Goal: Navigation & Orientation: Find specific page/section

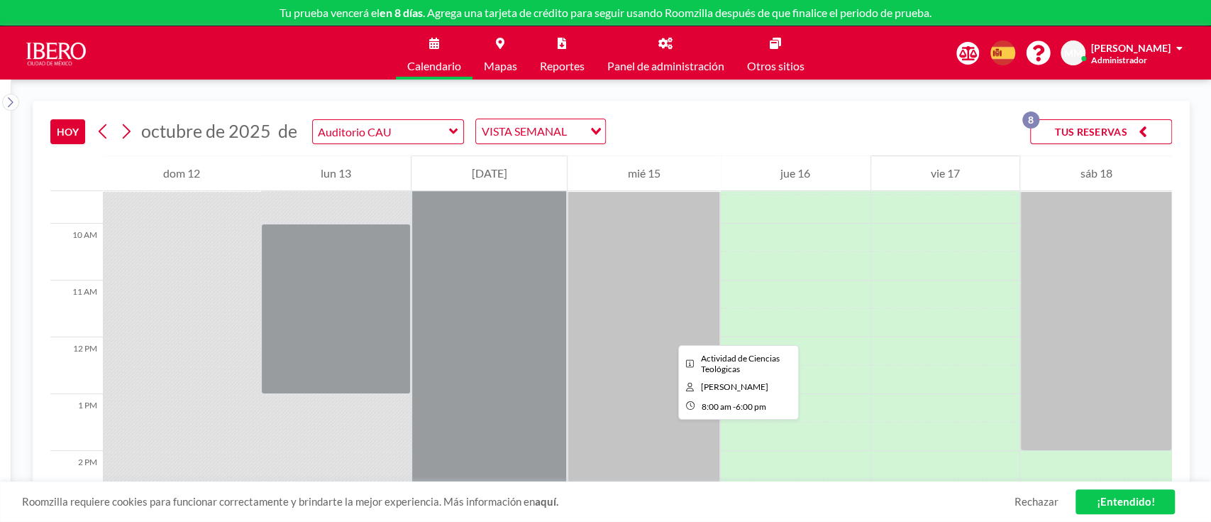
scroll to position [568, 0]
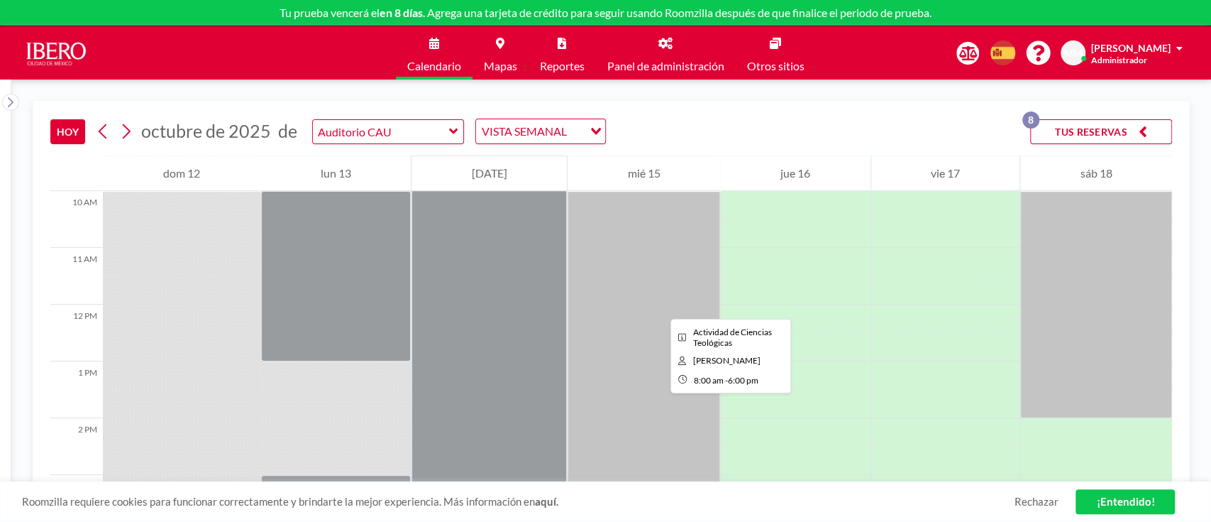
click at [659, 306] on div at bounding box center [644, 361] width 153 height 568
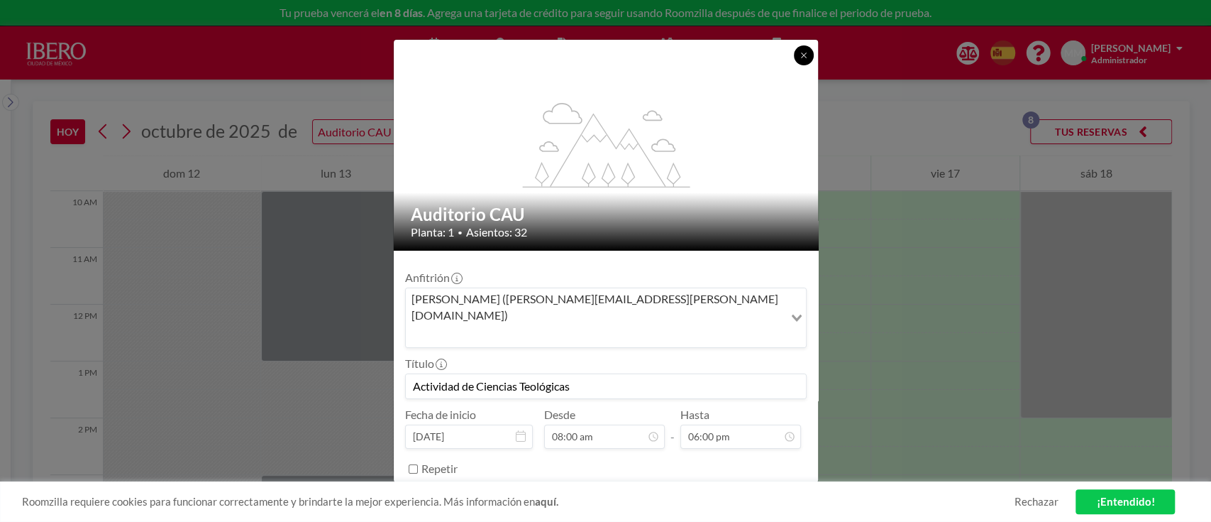
click at [800, 58] on icon at bounding box center [804, 55] width 9 height 9
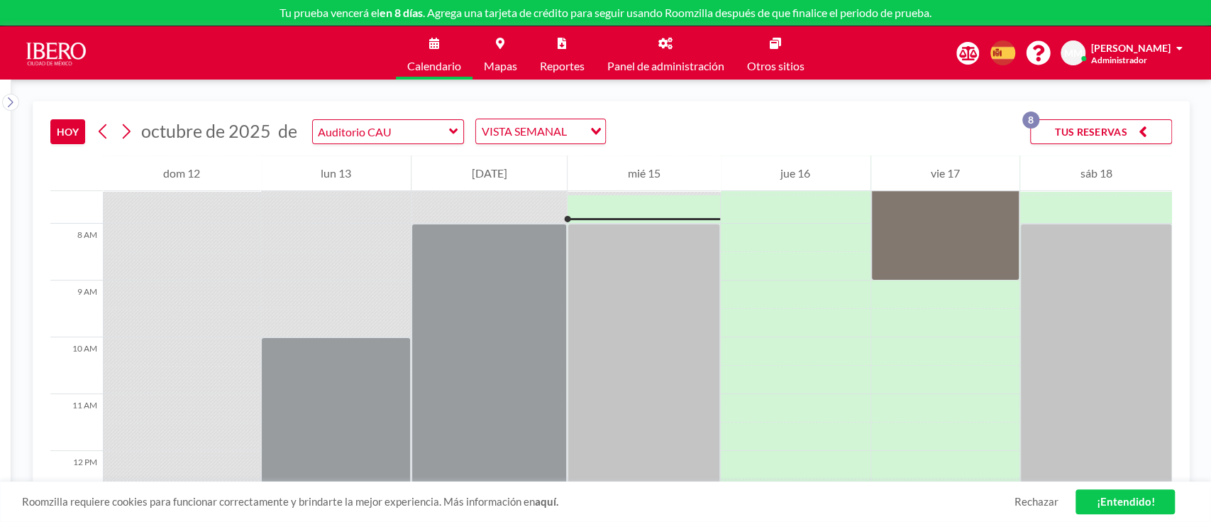
scroll to position [473, 0]
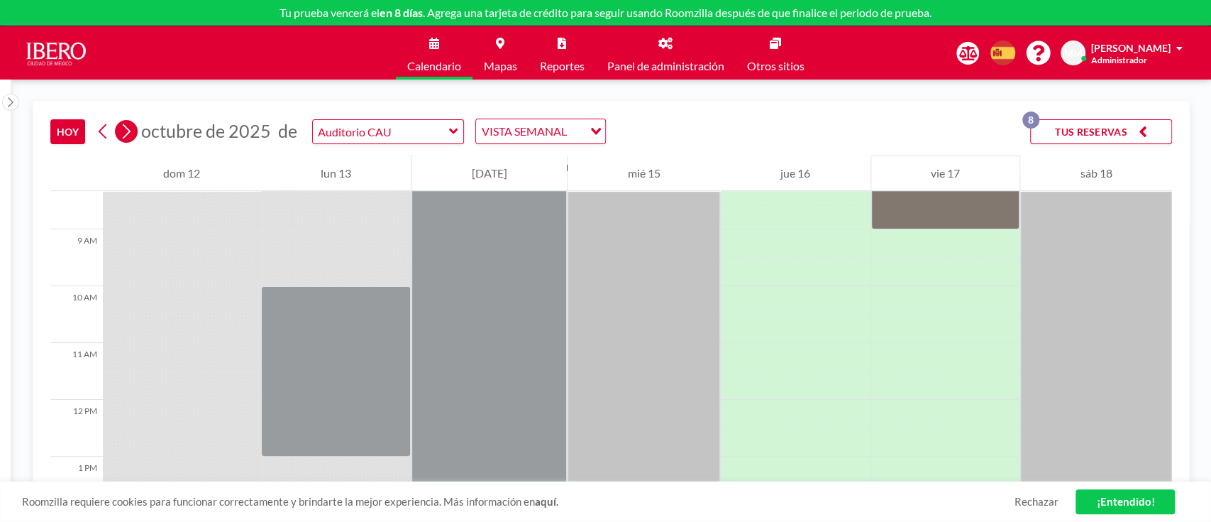
click at [131, 123] on icon at bounding box center [125, 131] width 13 height 21
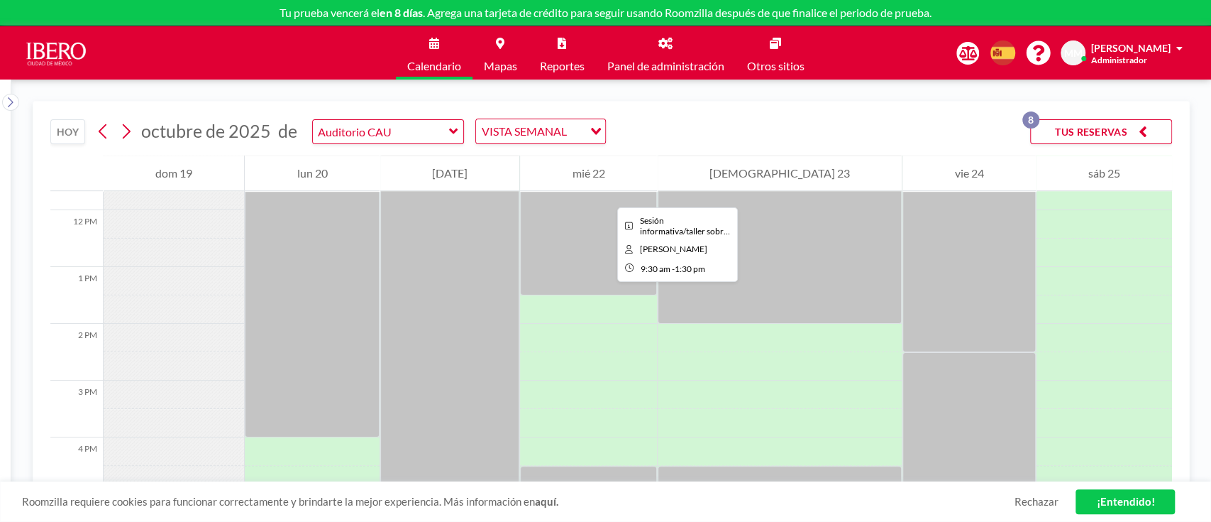
scroll to position [568, 0]
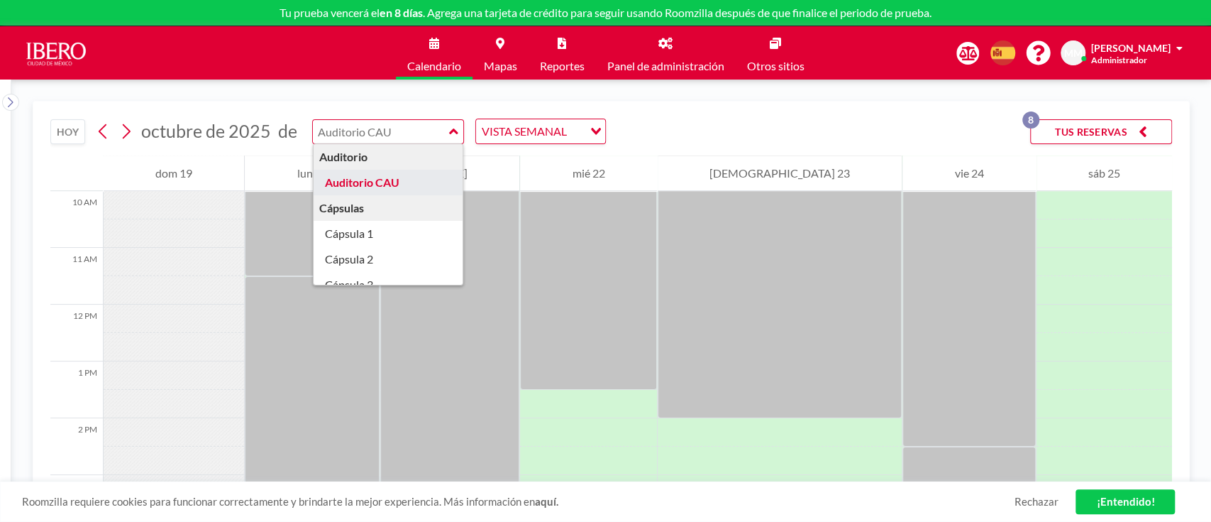
click at [442, 123] on input "text" at bounding box center [381, 131] width 136 height 23
type input "Auditorio CAU"
click at [398, 129] on input "text" at bounding box center [381, 131] width 136 height 23
type input "Cápsula 1"
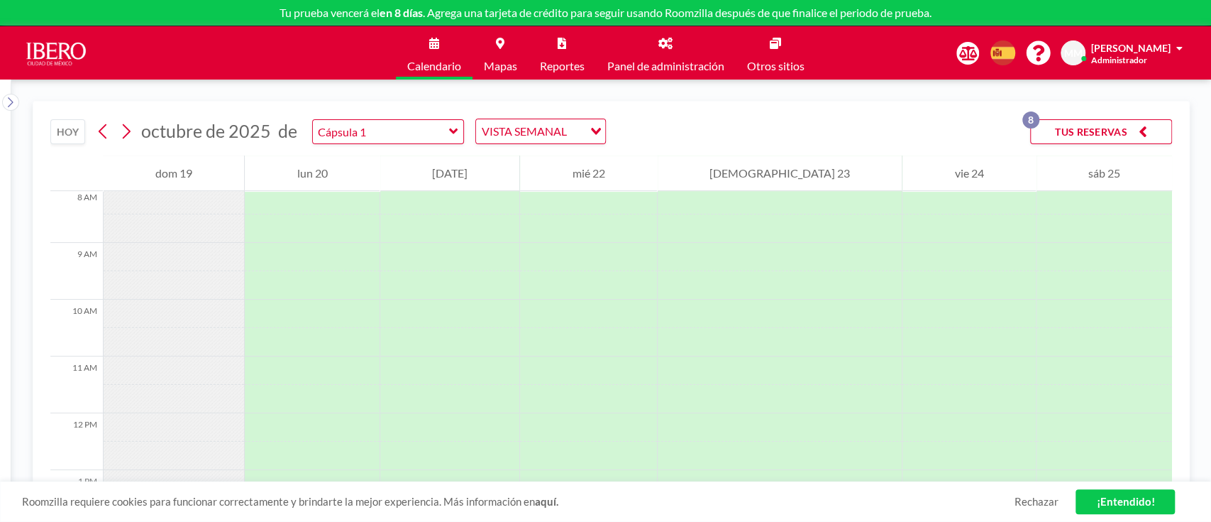
scroll to position [607, 0]
click at [407, 125] on input "text" at bounding box center [381, 131] width 136 height 23
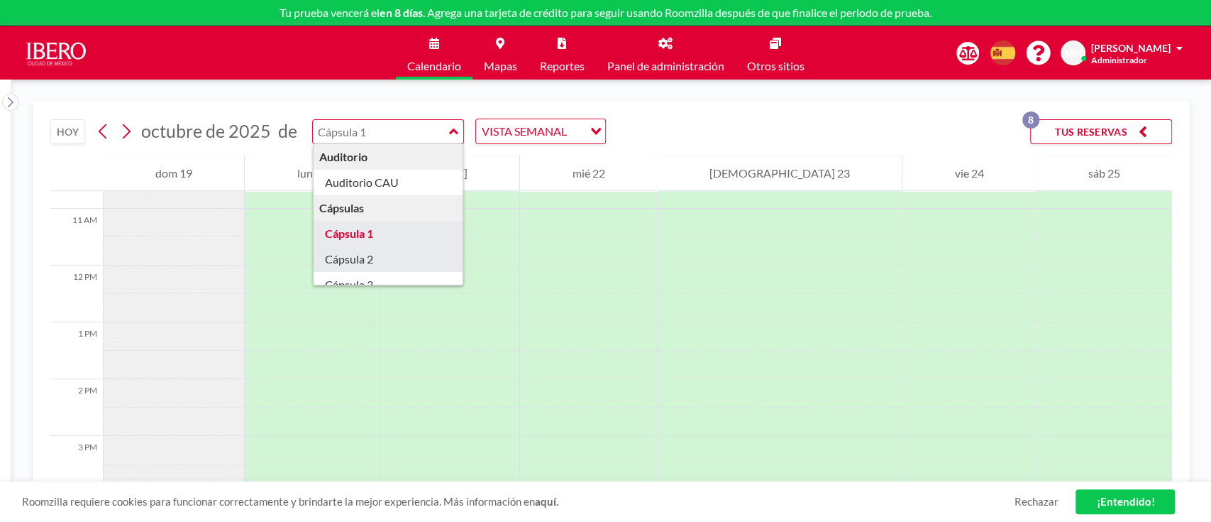
type input "Cápsula 2"
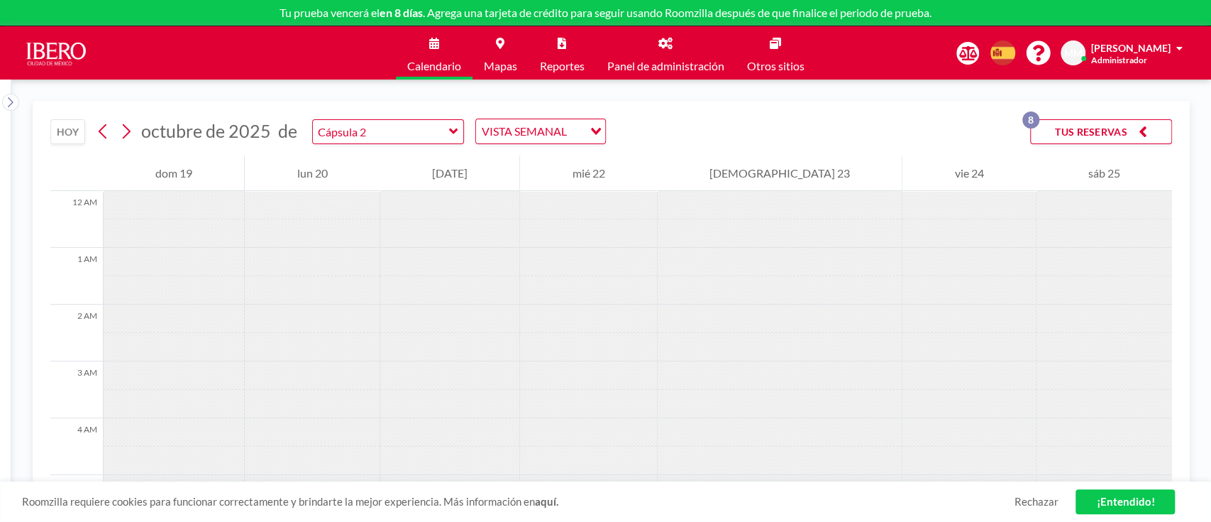
click at [449, 127] on icon at bounding box center [453, 131] width 9 height 14
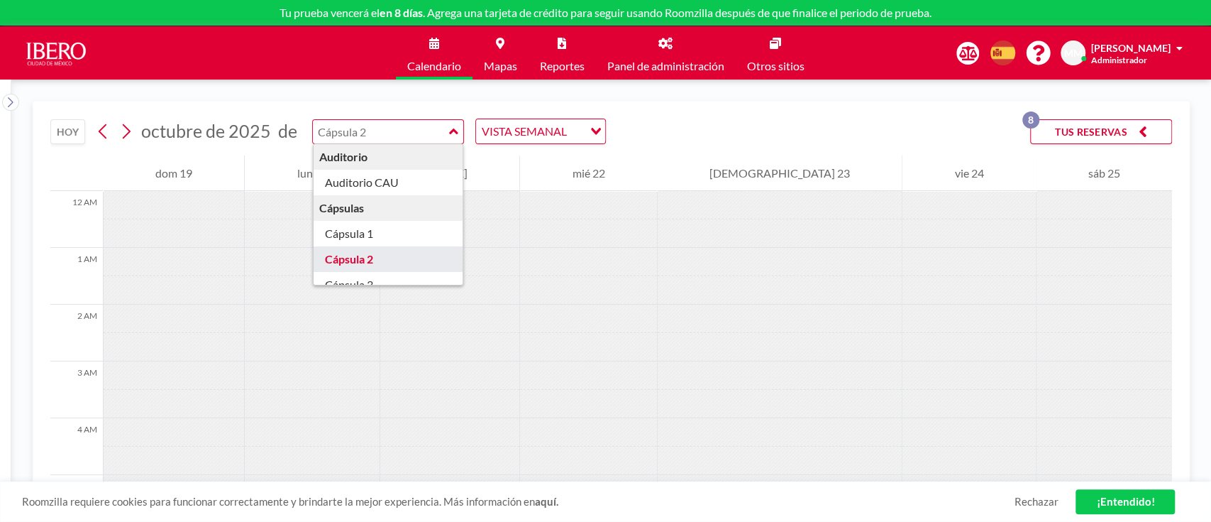
click at [389, 204] on div "Cápsulas" at bounding box center [389, 208] width 150 height 26
click at [354, 208] on div "Cápsulas" at bounding box center [389, 208] width 150 height 26
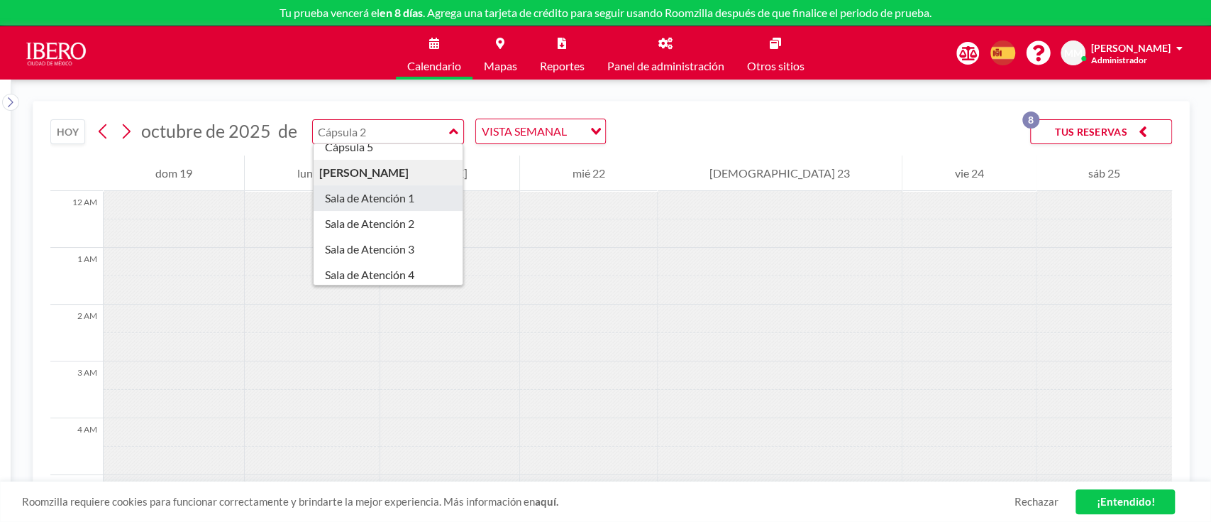
type input "Sala de Atención 1"
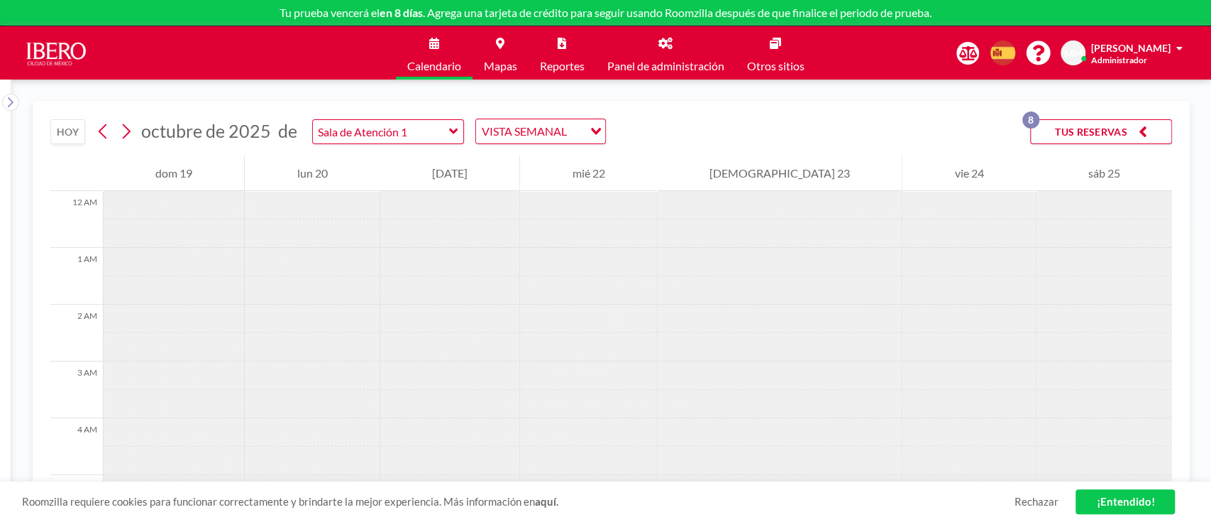
click at [453, 128] on div "Sala de Atención 1" at bounding box center [388, 131] width 153 height 25
click at [449, 132] on icon at bounding box center [453, 131] width 9 height 14
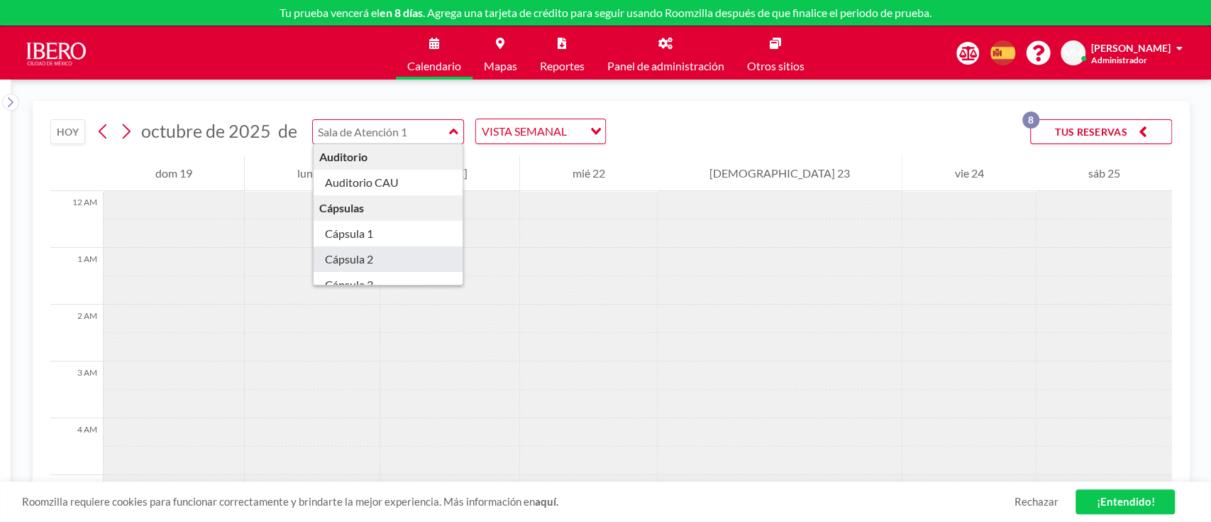
type input "Cápsula 2"
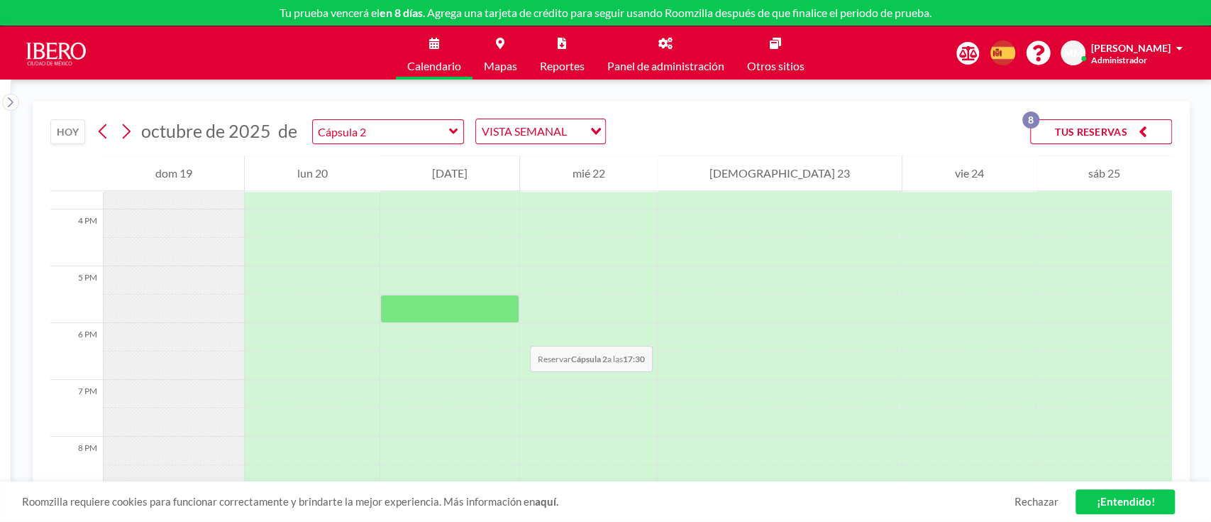
scroll to position [795, 0]
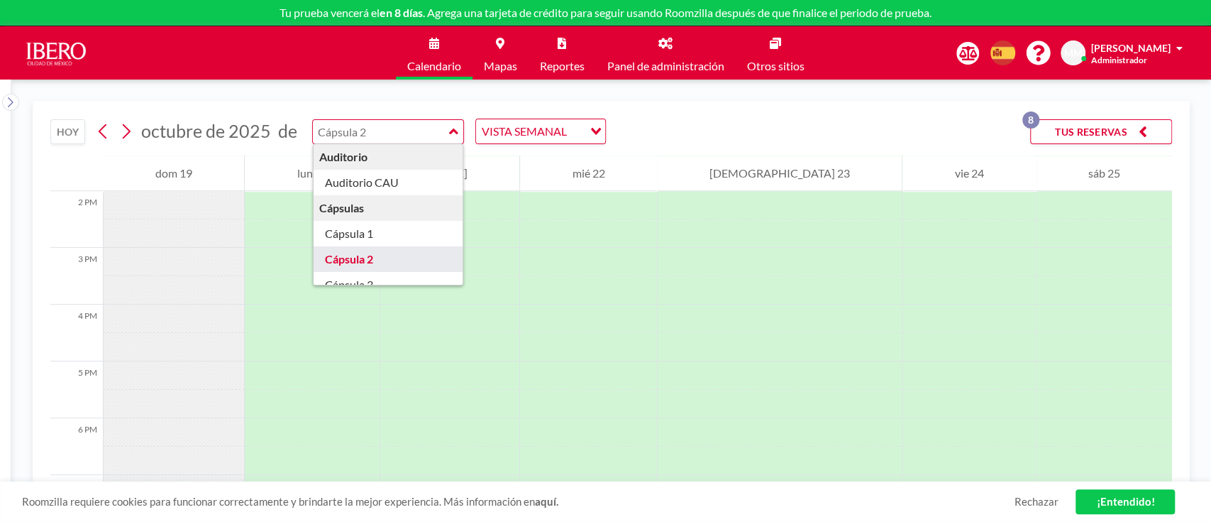
click at [441, 131] on input "text" at bounding box center [381, 131] width 136 height 23
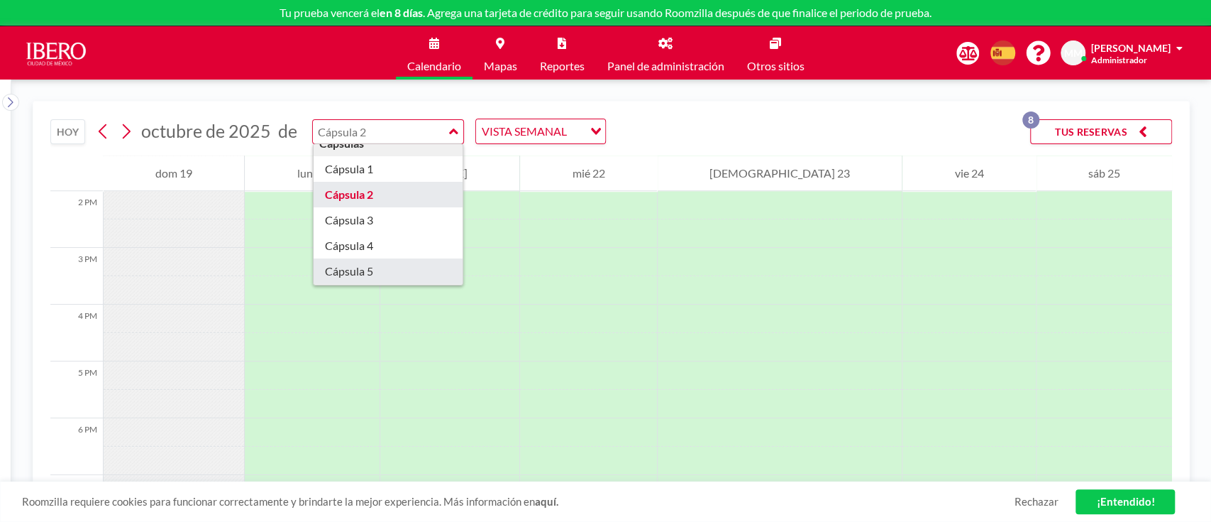
scroll to position [94, 0]
type input "Cápsula 3"
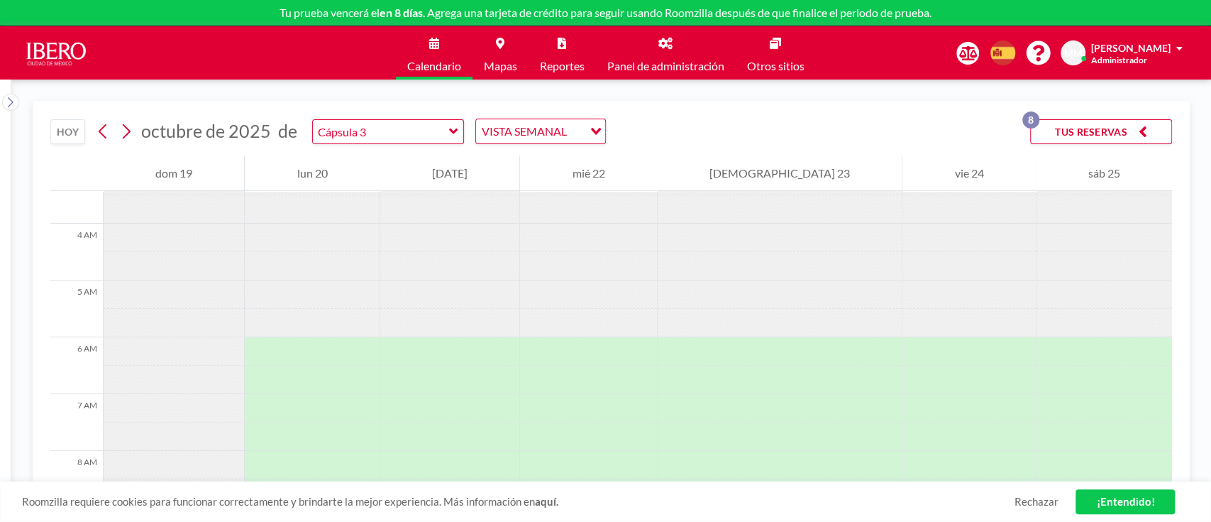
scroll to position [323, 0]
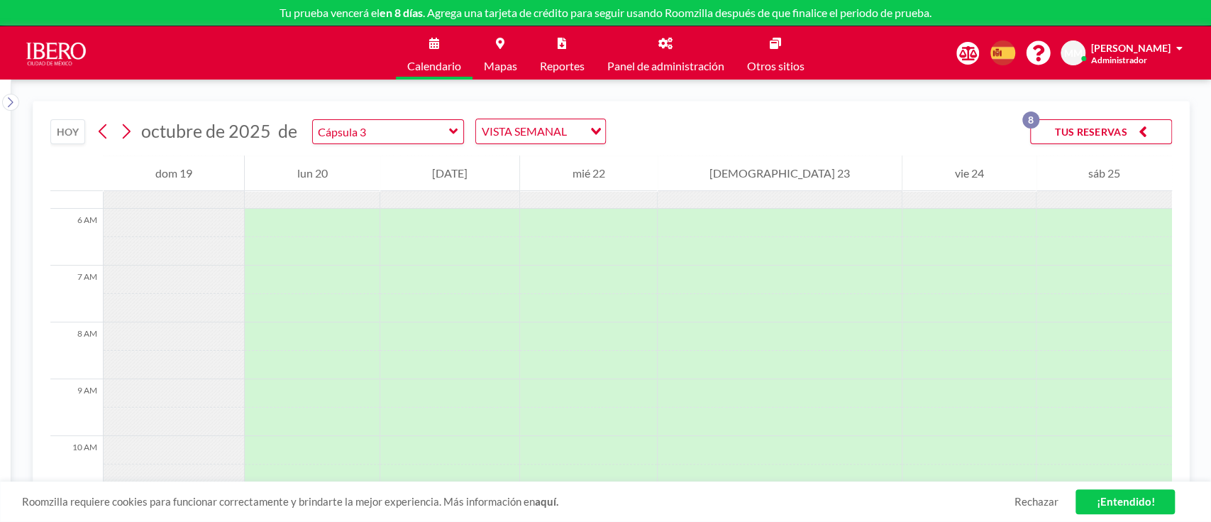
click at [449, 131] on icon at bounding box center [453, 131] width 9 height 6
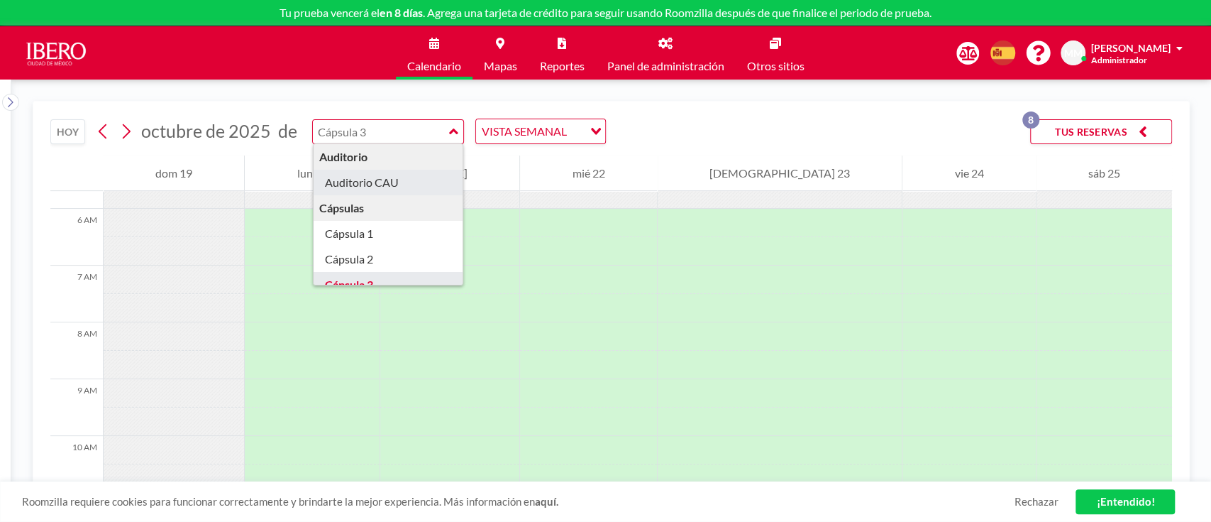
type input "Auditorio CAU"
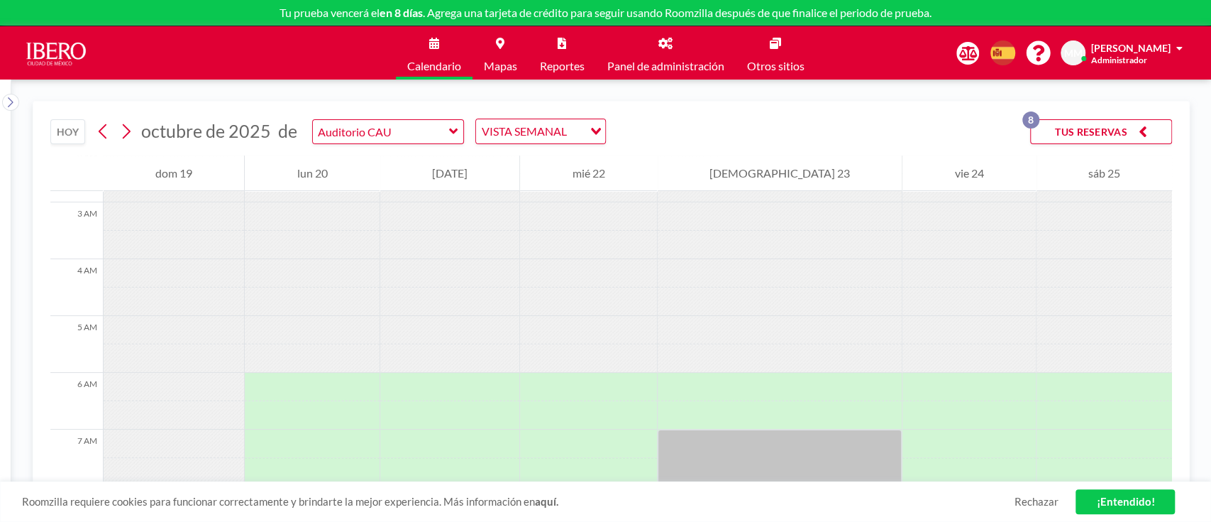
scroll to position [189, 0]
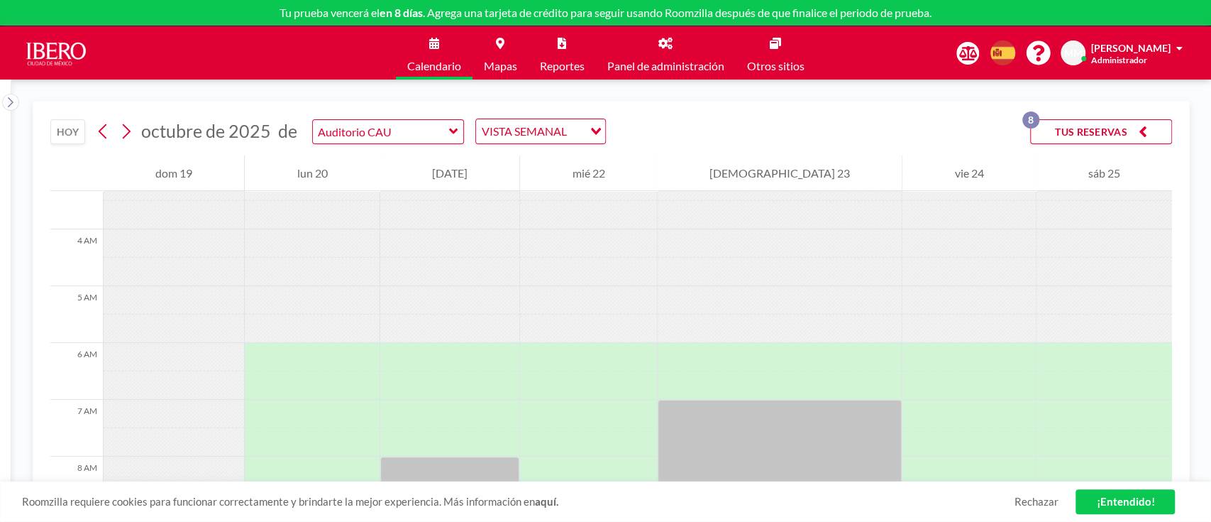
click at [1102, 497] on link "¡Entendido!" at bounding box center [1125, 501] width 99 height 25
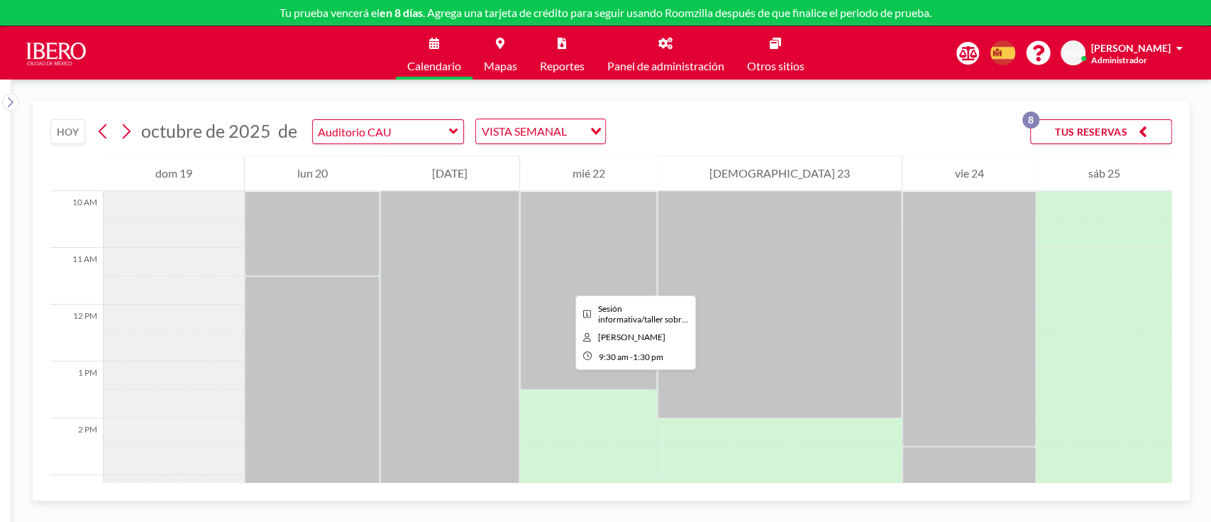
scroll to position [473, 0]
